Goal: Find specific page/section: Find specific page/section

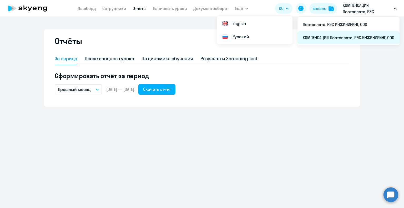
click at [330, 39] on li "КОМПЕНСАЦИЯ Постоплата, РЭС ИНЖИНИРИНГ, ООО" at bounding box center [349, 37] width 102 height 13
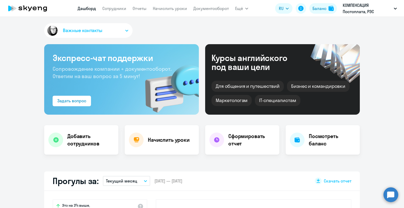
select select "30"
click at [121, 6] on link "Сотрудники" at bounding box center [114, 8] width 24 height 5
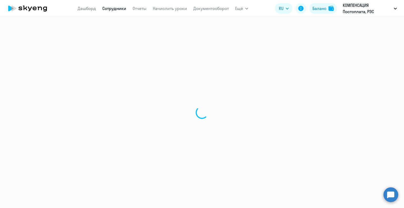
select select "30"
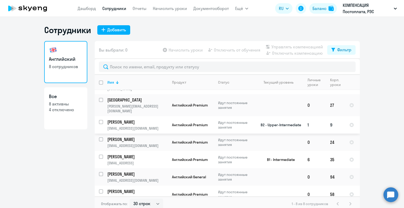
scroll to position [26, 0]
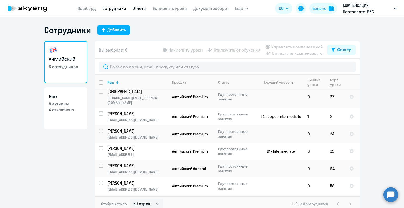
click at [136, 7] on link "Отчеты" at bounding box center [140, 8] width 14 height 5
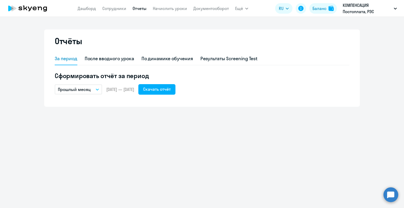
click at [208, 12] on nav "[PERSON_NAME] Отчеты Начислить уроки Документооборот" at bounding box center [153, 8] width 151 height 11
click at [210, 10] on link "Документооборот" at bounding box center [211, 8] width 36 height 5
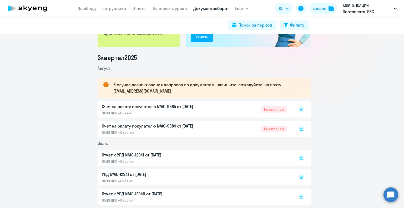
scroll to position [79, 0]
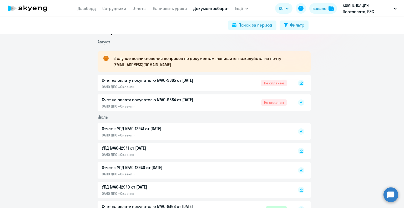
click at [149, 127] on p "Отчет к УПД №AC-12941 от [DATE]" at bounding box center [157, 129] width 111 height 6
